Goal: Task Accomplishment & Management: Complete application form

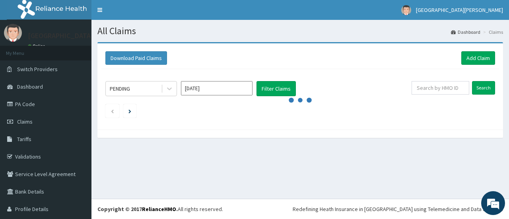
click at [293, 13] on nav "Toggle navigation [GEOGRAPHIC_DATA][PERSON_NAME] [GEOGRAPHIC_DATA][PERSON_NAME]…" at bounding box center [300, 10] width 418 height 20
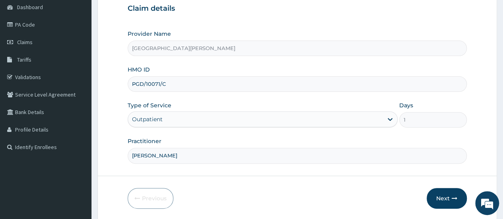
type input "[PERSON_NAME]"
click at [140, 84] on input "PGD/10071/C" at bounding box center [297, 84] width 339 height 16
type input "APG/10071/C"
click at [262, 169] on form "Step 1 of 2 Claim details Provider Name [GEOGRAPHIC_DATA][PERSON_NAME] HMO ID A…" at bounding box center [297, 92] width 400 height 258
click at [448, 197] on button "Next" at bounding box center [447, 198] width 40 height 21
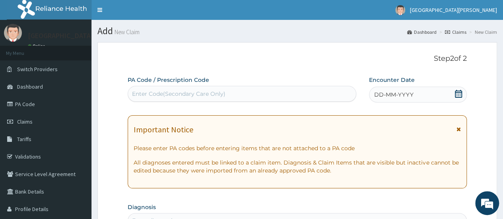
click at [177, 97] on div "Enter Code(Secondary Care Only)" at bounding box center [178, 94] width 93 height 8
paste input "PA/95F789"
type input "PA/95F789"
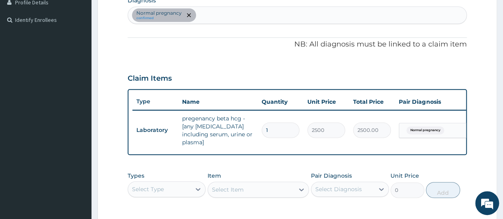
scroll to position [191, 0]
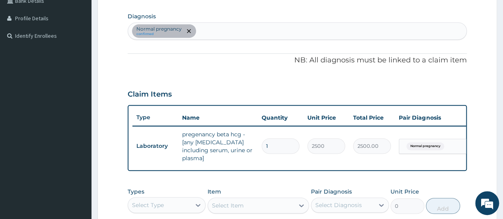
click at [266, 31] on div "Normal pregnancy confirmed" at bounding box center [297, 31] width 338 height 17
drag, startPoint x: 223, startPoint y: 27, endPoint x: 350, endPoint y: 14, distance: 127.2
click at [350, 14] on section "Diagnosis Normal pregnancy confirmed" at bounding box center [297, 24] width 339 height 29
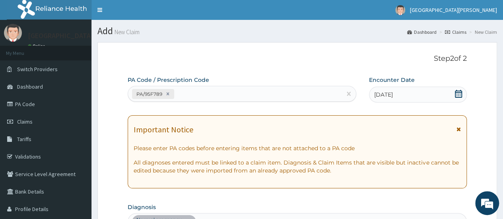
click at [230, 102] on div "PA Code / Prescription Code PA/95F789" at bounding box center [242, 89] width 228 height 27
click at [221, 95] on div "PA/95F789" at bounding box center [234, 93] width 213 height 13
paste input "PA/23FCA3"
type input "PA/23FCA3"
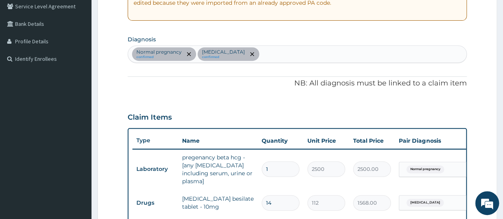
scroll to position [157, 0]
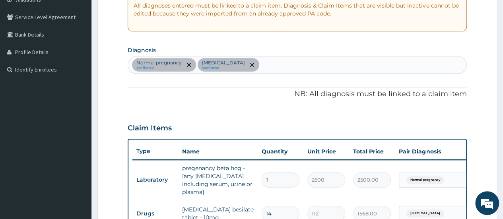
click at [287, 66] on div "Normal pregnancy confirmed Essential hypertension confirmed" at bounding box center [297, 64] width 338 height 17
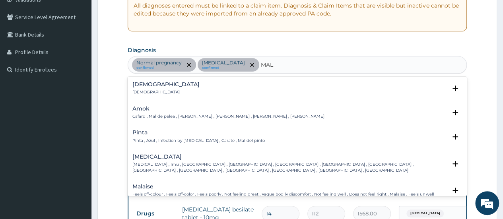
type input "MALA"
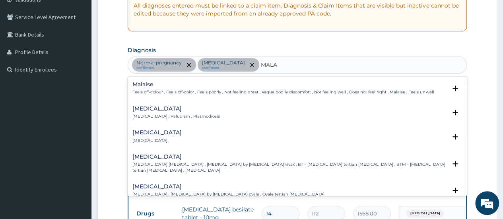
click at [168, 107] on h4 "Malaria" at bounding box center [175, 109] width 87 height 6
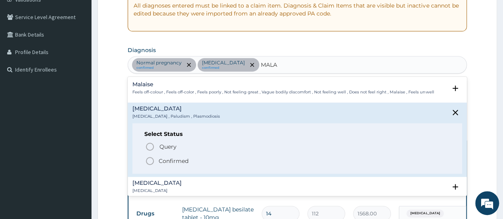
click at [157, 162] on span "Confirmed" at bounding box center [297, 161] width 305 height 10
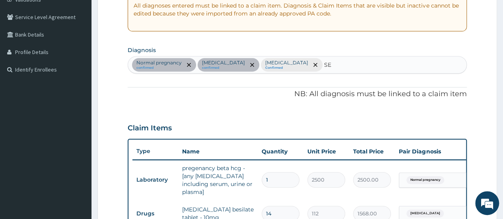
type input "SEP"
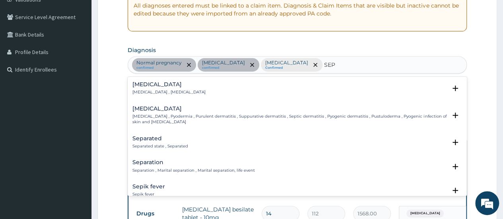
click at [146, 91] on p "Systemic infection , Sepsis" at bounding box center [168, 92] width 73 height 6
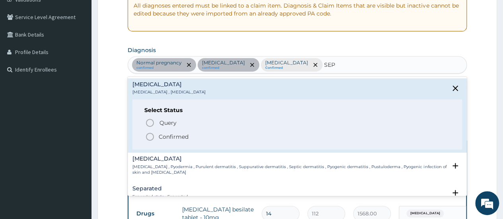
click at [162, 136] on p "Confirmed" at bounding box center [174, 137] width 30 height 8
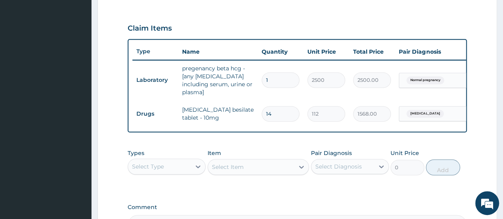
scroll to position [263, 0]
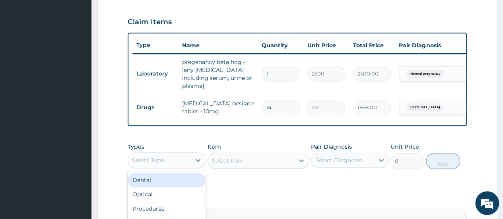
click at [187, 161] on div "Select Type" at bounding box center [159, 160] width 63 height 13
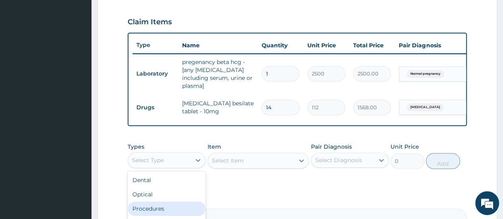
click at [152, 205] on div "Procedures" at bounding box center [167, 209] width 78 height 14
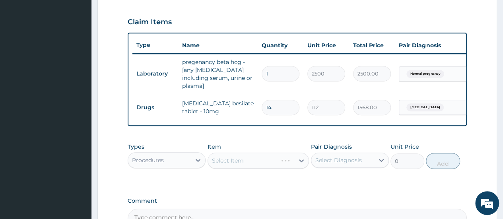
click at [253, 157] on div "Select Item" at bounding box center [259, 161] width 102 height 16
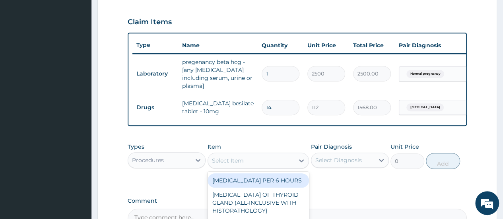
click at [292, 158] on div "Select Item" at bounding box center [251, 160] width 87 height 13
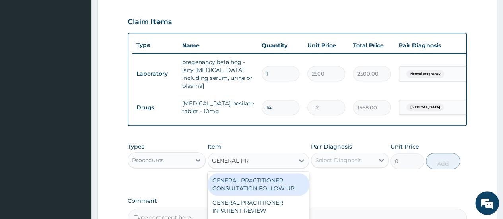
type input "GENERAL PRA"
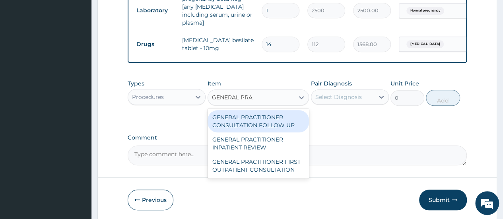
scroll to position [327, 0]
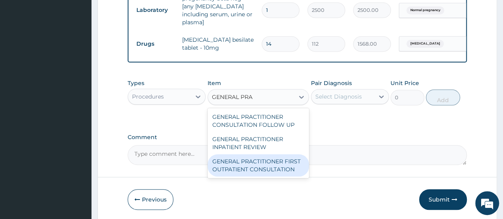
click at [278, 163] on div "GENERAL PRACTITIONER FIRST OUTPATIENT CONSULTATION" at bounding box center [259, 165] width 102 height 22
type input "3750"
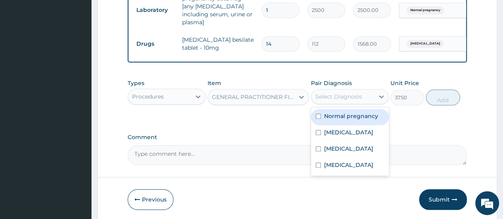
click at [345, 99] on div "Select Diagnosis" at bounding box center [342, 96] width 63 height 13
click at [341, 116] on label "Normal pregnancy" at bounding box center [351, 116] width 54 height 8
checkbox input "true"
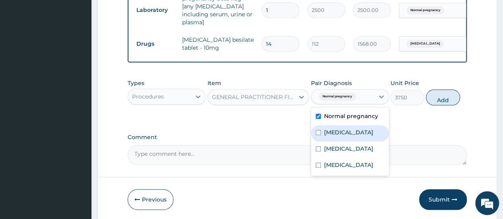
click at [331, 131] on label "Essential hypertension" at bounding box center [348, 132] width 49 height 8
checkbox input "true"
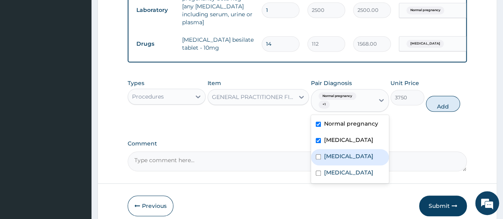
click at [325, 160] on label "Malaria" at bounding box center [348, 156] width 49 height 8
checkbox input "true"
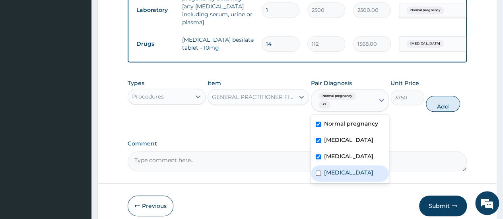
click at [325, 177] on label "Sepsis" at bounding box center [348, 173] width 49 height 8
checkbox input "true"
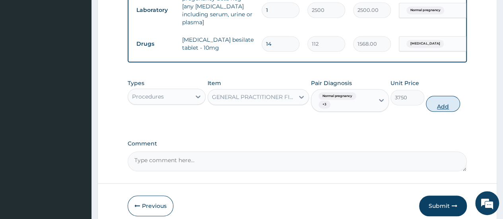
click at [441, 101] on button "Add" at bounding box center [443, 104] width 34 height 16
type input "0"
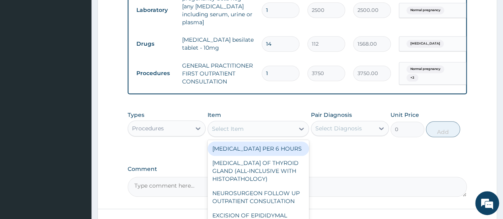
click at [225, 128] on div "Select Item" at bounding box center [228, 129] width 32 height 8
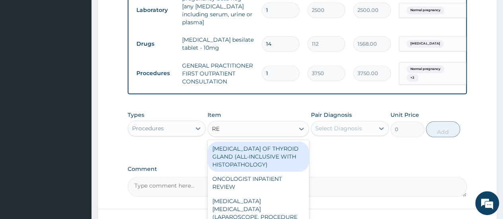
type input "REG"
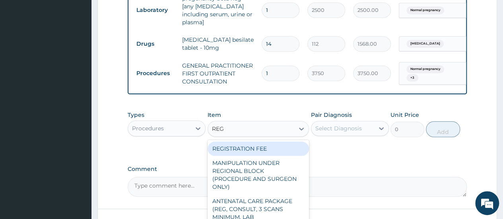
click at [247, 150] on div "REGISTRATION FEE" at bounding box center [259, 149] width 102 height 14
type input "2500"
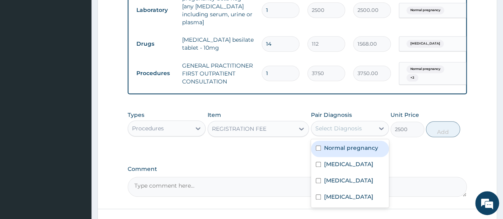
drag, startPoint x: 379, startPoint y: 122, endPoint x: 354, endPoint y: 147, distance: 35.7
click at [354, 136] on div "option Sepsis, selected. option Normal pregnancy focused, 1 of 4. 4 results ava…" at bounding box center [350, 128] width 78 height 15
click at [354, 147] on label "Normal pregnancy" at bounding box center [351, 148] width 54 height 8
checkbox input "true"
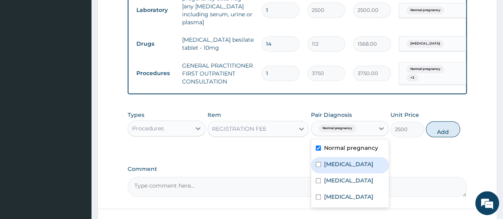
click at [336, 166] on label "Essential hypertension" at bounding box center [348, 164] width 49 height 8
checkbox input "true"
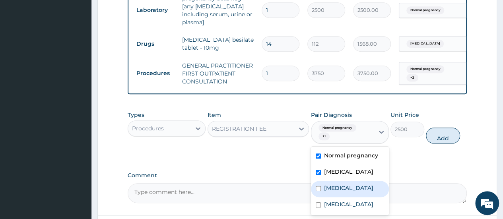
click at [328, 192] on label "Malaria" at bounding box center [348, 188] width 49 height 8
checkbox input "true"
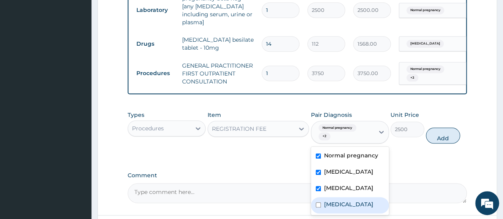
click at [328, 208] on label "Sepsis" at bounding box center [348, 204] width 49 height 8
checkbox input "true"
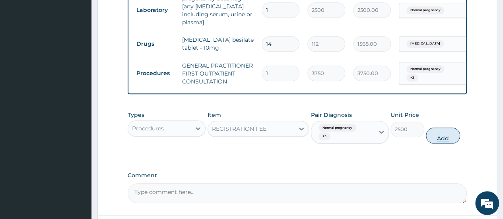
click at [438, 133] on button "Add" at bounding box center [443, 136] width 34 height 16
type input "0"
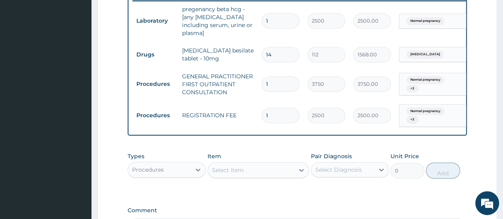
scroll to position [311, 0]
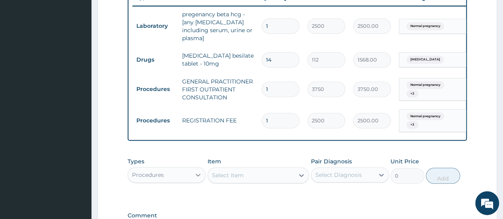
click at [196, 173] on icon at bounding box center [198, 175] width 8 height 8
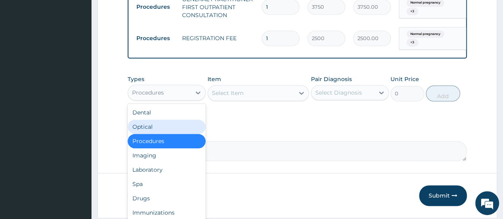
scroll to position [406, 0]
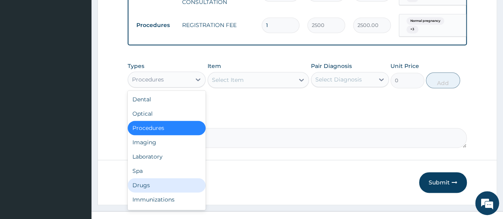
click at [170, 186] on div "Drugs" at bounding box center [167, 185] width 78 height 14
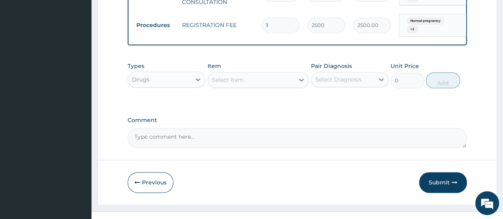
click at [231, 76] on div "Select Item" at bounding box center [228, 80] width 32 height 8
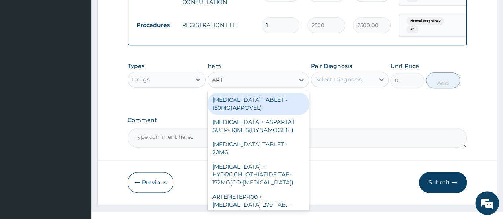
type input "ARTE"
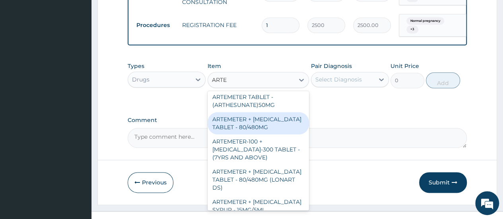
scroll to position [64, 0]
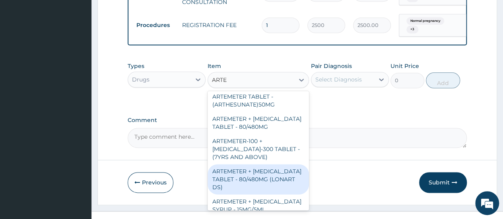
click at [268, 185] on div "ARTEMETER + LUMEFANTRINE TABLET - 80/480MG (LONART DS)" at bounding box center [259, 179] width 102 height 30
type input "588"
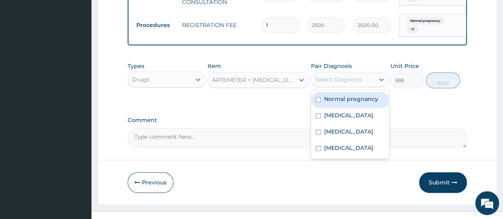
click at [348, 76] on div "Select Diagnosis" at bounding box center [338, 80] width 47 height 8
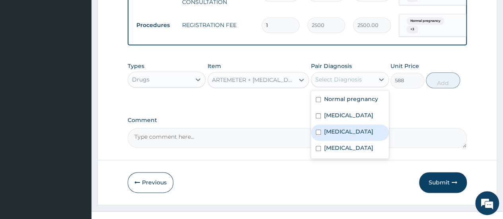
click at [329, 136] on label "Malaria" at bounding box center [348, 132] width 49 height 8
checkbox input "true"
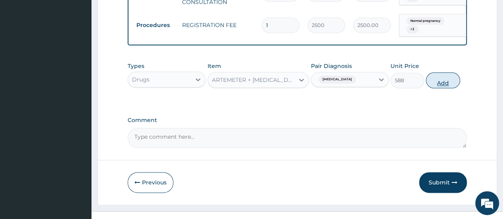
click at [440, 78] on button "Add" at bounding box center [443, 80] width 34 height 16
type input "0"
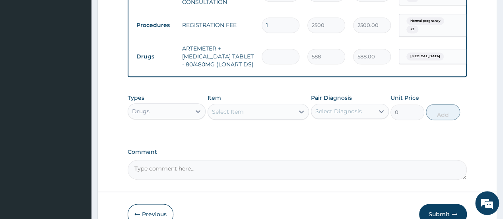
type input "0.00"
type input "6"
type input "3528.00"
type input "6"
click at [258, 114] on div "Select Item" at bounding box center [251, 111] width 87 height 13
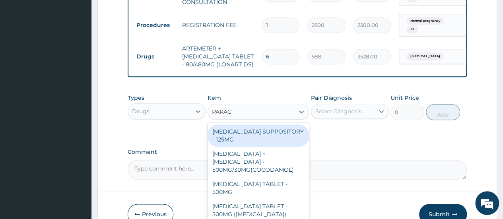
type input "PARACE"
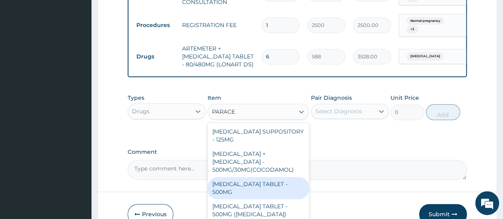
click at [266, 182] on div "PARACETAMOL TABLET - 500MG" at bounding box center [259, 188] width 102 height 22
type input "33.599999999999994"
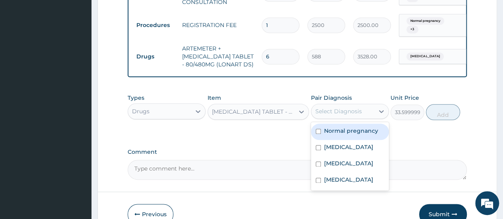
click at [360, 108] on div "Select Diagnosis" at bounding box center [338, 111] width 47 height 8
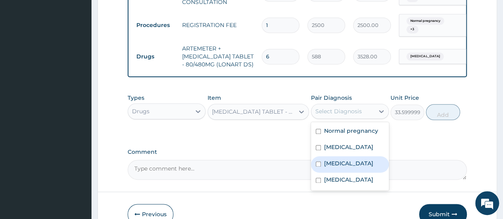
click at [332, 167] on label "Malaria" at bounding box center [348, 163] width 49 height 8
checkbox input "true"
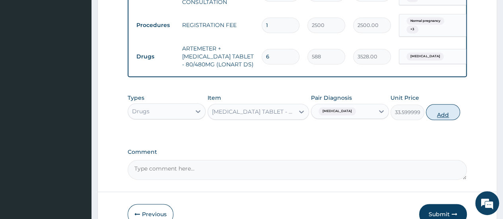
click at [443, 109] on button "Add" at bounding box center [443, 112] width 34 height 16
type input "0"
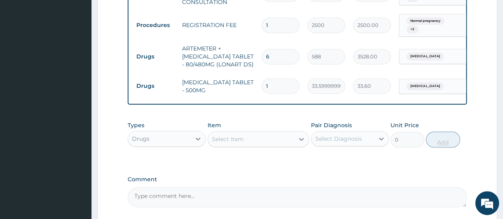
type input "18"
type input "604.80"
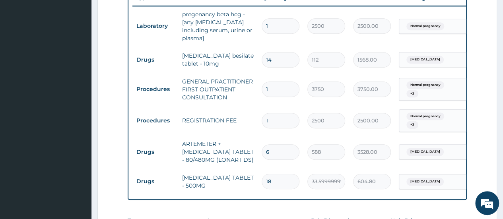
scroll to position [475, 0]
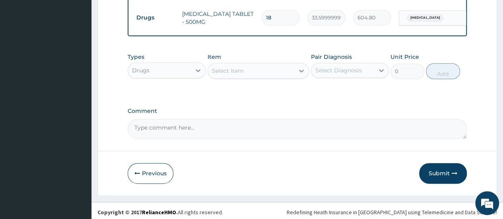
type input "18"
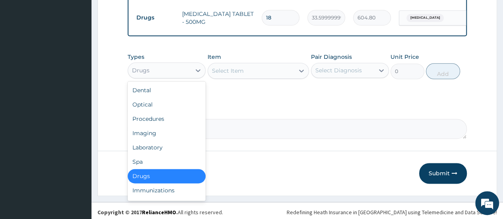
click at [189, 67] on div "Drugs" at bounding box center [159, 70] width 63 height 13
click at [147, 146] on div "Laboratory" at bounding box center [167, 147] width 78 height 14
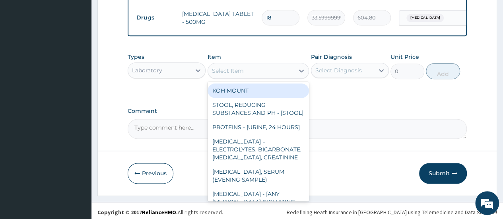
click at [245, 66] on div "Select Item" at bounding box center [251, 70] width 87 height 13
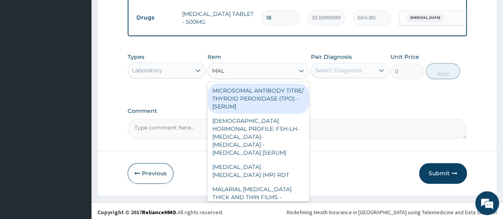
type input "MALA"
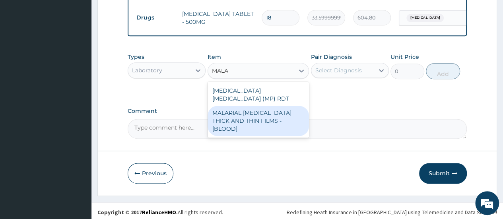
click at [260, 106] on div "MALARIAL PARASITE THICK AND THIN FILMS - [BLOOD]" at bounding box center [259, 121] width 102 height 30
type input "2187.5"
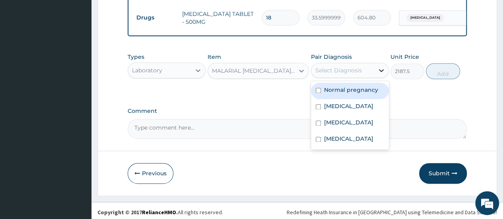
click at [375, 70] on div at bounding box center [381, 70] width 14 height 14
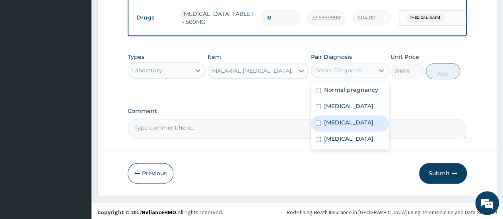
click at [332, 124] on label "Malaria" at bounding box center [348, 123] width 49 height 8
checkbox input "true"
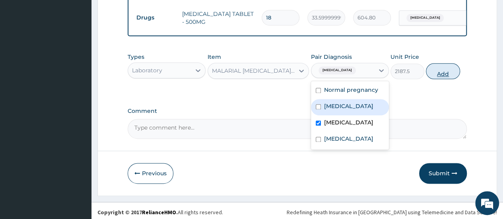
click at [449, 67] on button "Add" at bounding box center [443, 71] width 34 height 16
type input "0"
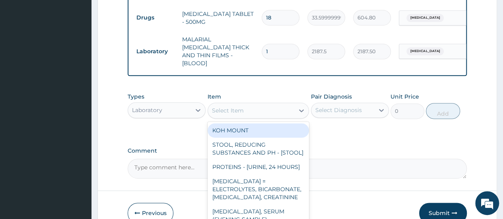
click at [278, 104] on div "Select Item" at bounding box center [251, 110] width 87 height 13
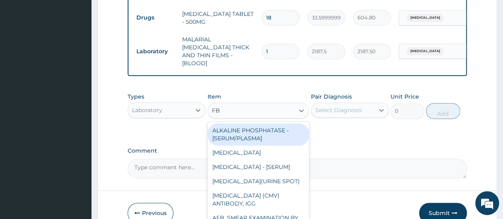
type input "FBC"
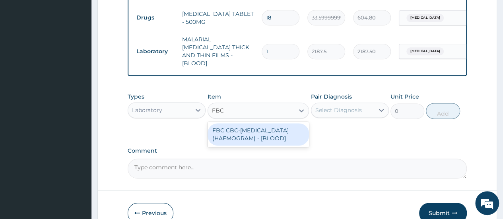
click at [251, 131] on div "FBC CBC-COMPLETE BLOOD COUNT (HAEMOGRAM) - [BLOOD]" at bounding box center [259, 134] width 102 height 22
type input "5000"
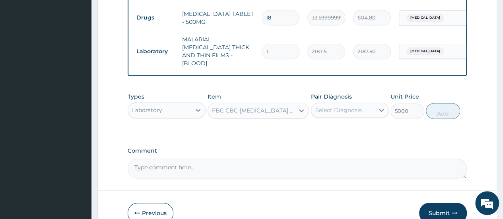
click at [359, 106] on div "Select Diagnosis" at bounding box center [338, 110] width 47 height 8
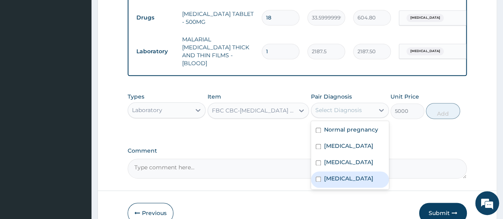
click at [324, 180] on div "Sepsis" at bounding box center [350, 179] width 78 height 16
checkbox input "true"
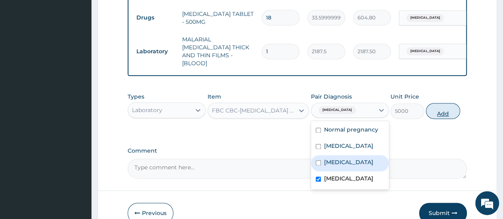
click at [438, 104] on button "Add" at bounding box center [443, 111] width 34 height 16
type input "0"
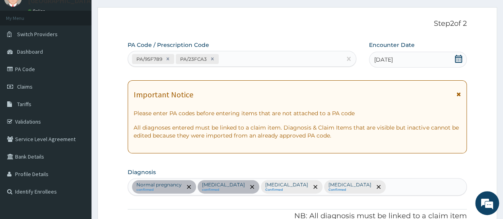
scroll to position [0, 0]
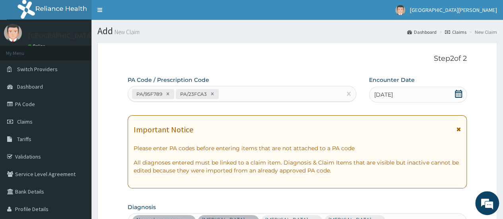
click at [459, 132] on span at bounding box center [459, 131] width 4 height 13
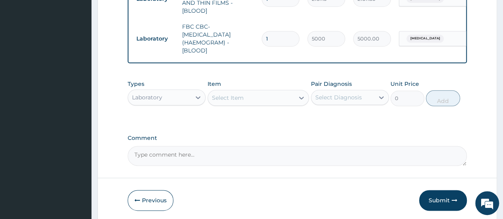
scroll to position [461, 0]
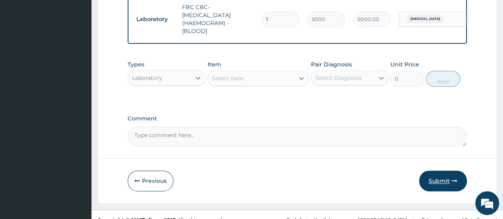
click at [438, 171] on button "Submit" at bounding box center [443, 181] width 48 height 21
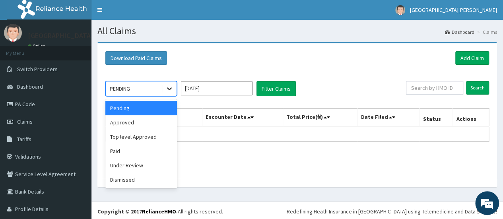
click at [169, 85] on icon at bounding box center [169, 89] width 8 height 8
click at [133, 120] on div "Approved" at bounding box center [141, 122] width 72 height 14
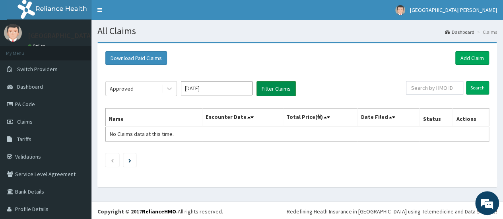
click at [266, 89] on button "Filter Claims" at bounding box center [276, 88] width 39 height 15
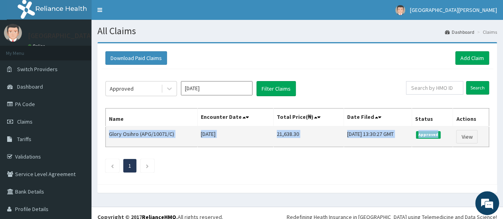
drag, startPoint x: 110, startPoint y: 134, endPoint x: 441, endPoint y: 137, distance: 330.9
click at [441, 137] on tr "Glory Osihro (APG/10071/C) Tue Sep 16 2025 21,638.30 Tue, 16 Sep 2025 13:30:27 …" at bounding box center [297, 136] width 383 height 21
copy tr "Glory Osihro (APG/10071/C) Tue Sep 16 2025 21,638.30 Tue, 16 Sep 2025 13:30:27 …"
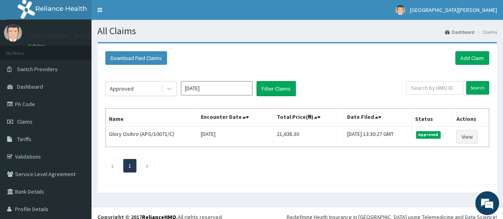
click at [337, 181] on div "Download Paid Claims Add Claim × Note you can only download claims within a max…" at bounding box center [297, 113] width 400 height 141
